Goal: Find contact information: Find contact information

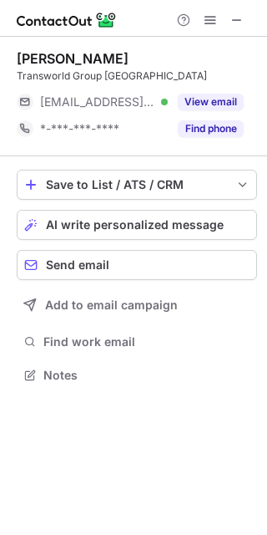
scroll to position [363, 267]
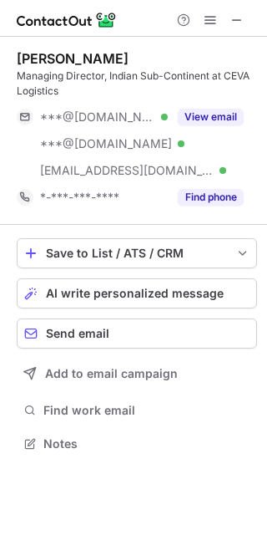
scroll to position [431, 267]
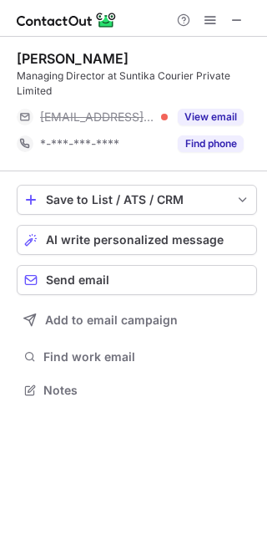
scroll to position [378, 267]
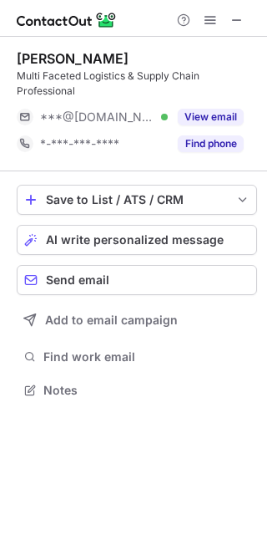
scroll to position [378, 267]
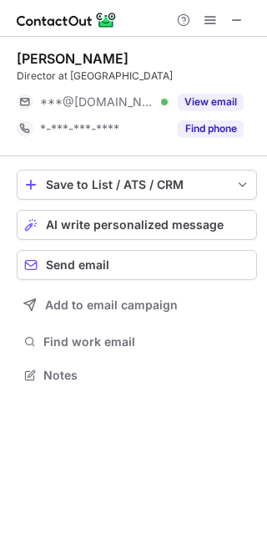
scroll to position [363, 267]
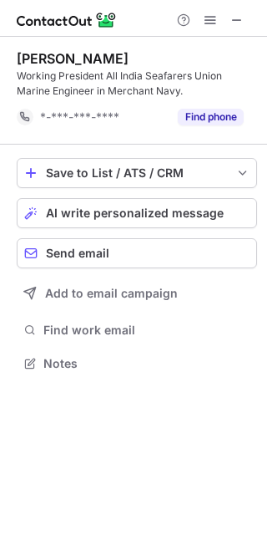
scroll to position [351, 267]
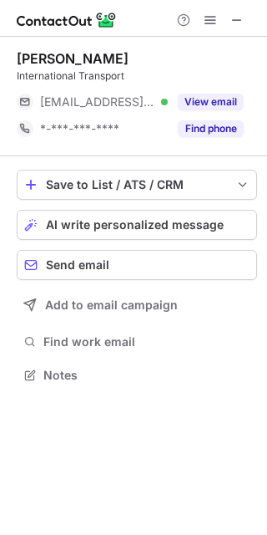
scroll to position [363, 267]
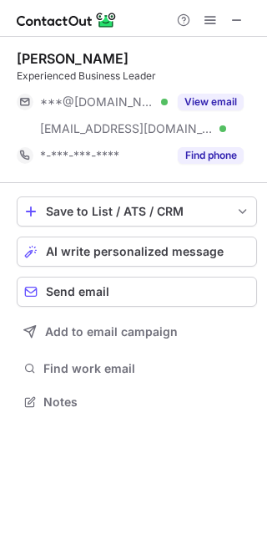
scroll to position [389, 267]
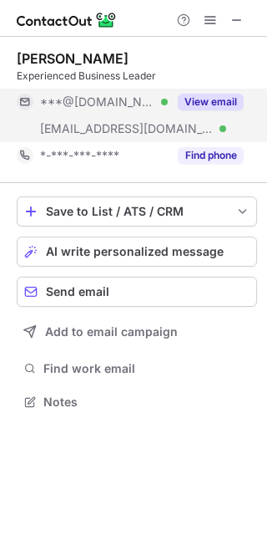
click at [220, 106] on button "View email" at bounding box center [211, 102] width 66 height 17
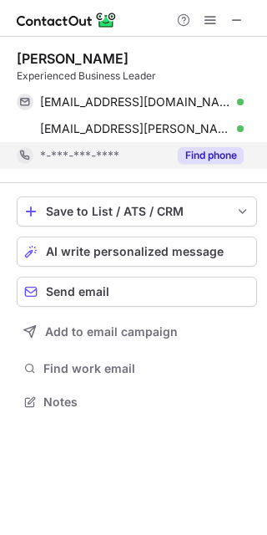
click at [212, 151] on button "Find phone" at bounding box center [211, 155] width 66 height 17
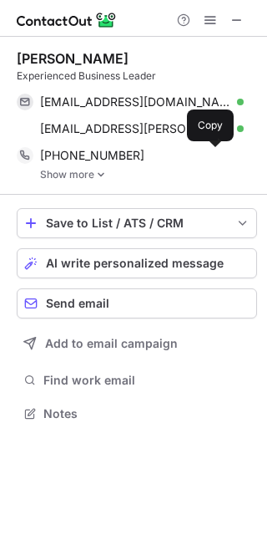
scroll to position [401, 267]
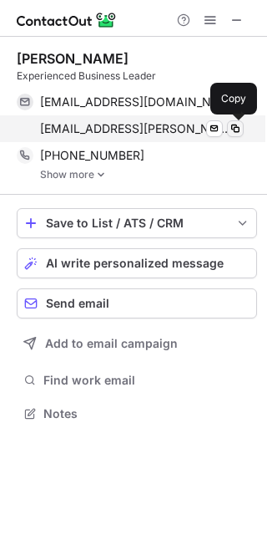
click at [236, 130] on span at bounding box center [235, 128] width 13 height 13
click at [237, 131] on span at bounding box center [235, 128] width 13 height 13
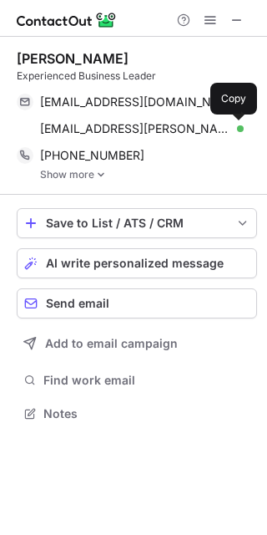
click at [185, 48] on div "[PERSON_NAME] Experienced Business Leader [EMAIL_ADDRESS][DOMAIN_NAME] Verified…" at bounding box center [137, 116] width 241 height 158
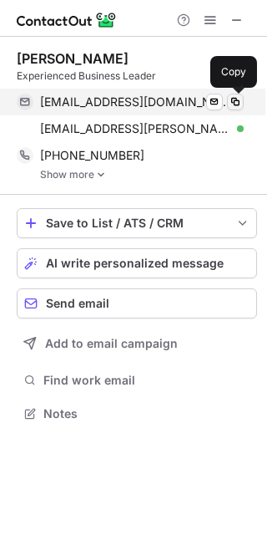
click at [238, 103] on span at bounding box center [235, 101] width 13 height 13
